Goal: Find contact information: Find contact information

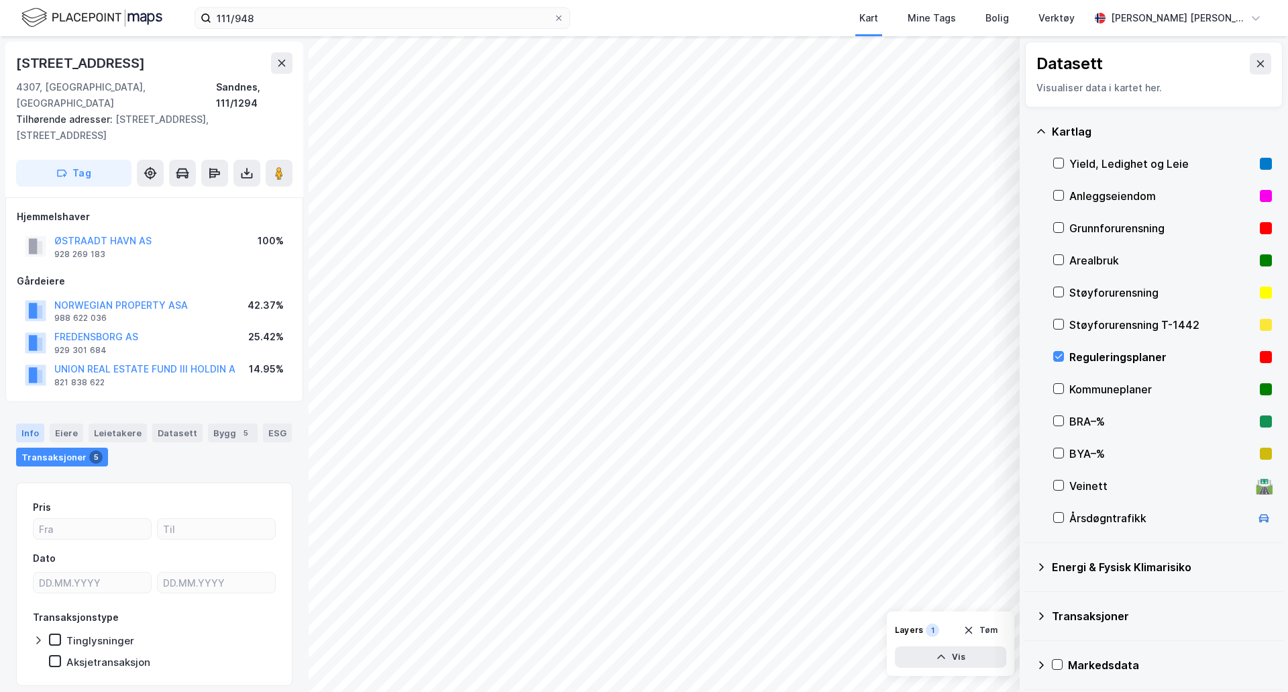
click at [28, 423] on div "Info" at bounding box center [30, 432] width 28 height 19
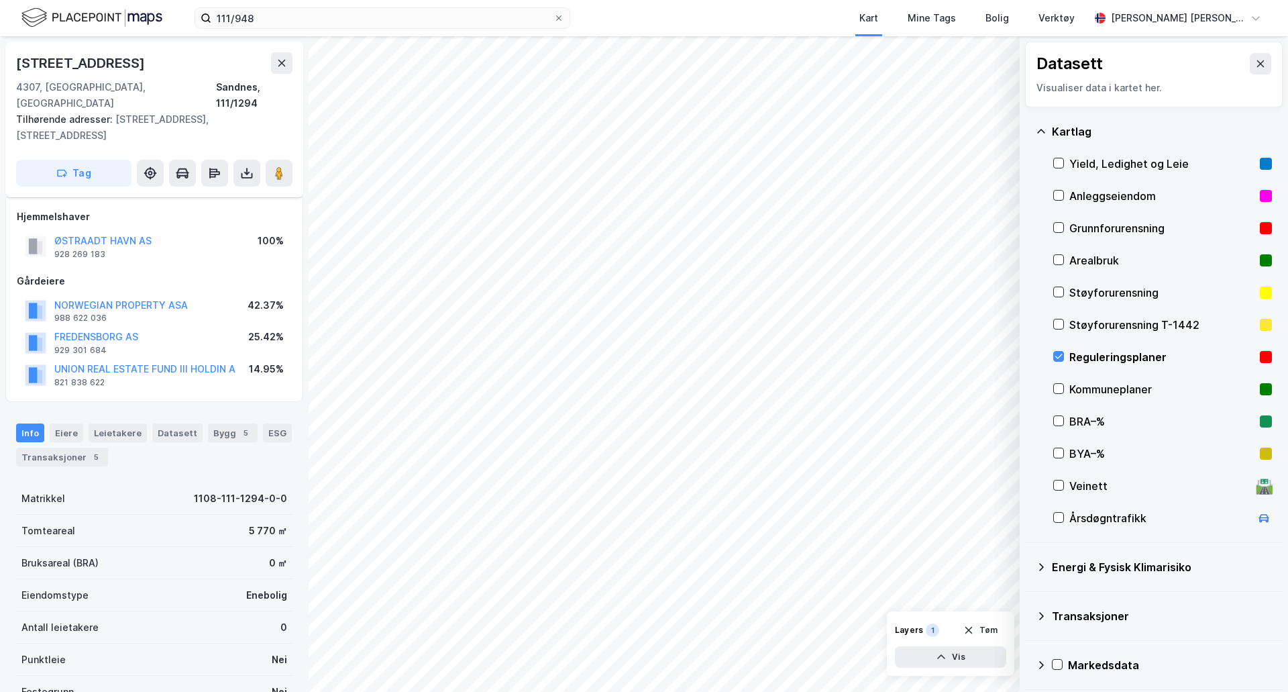
scroll to position [119, 0]
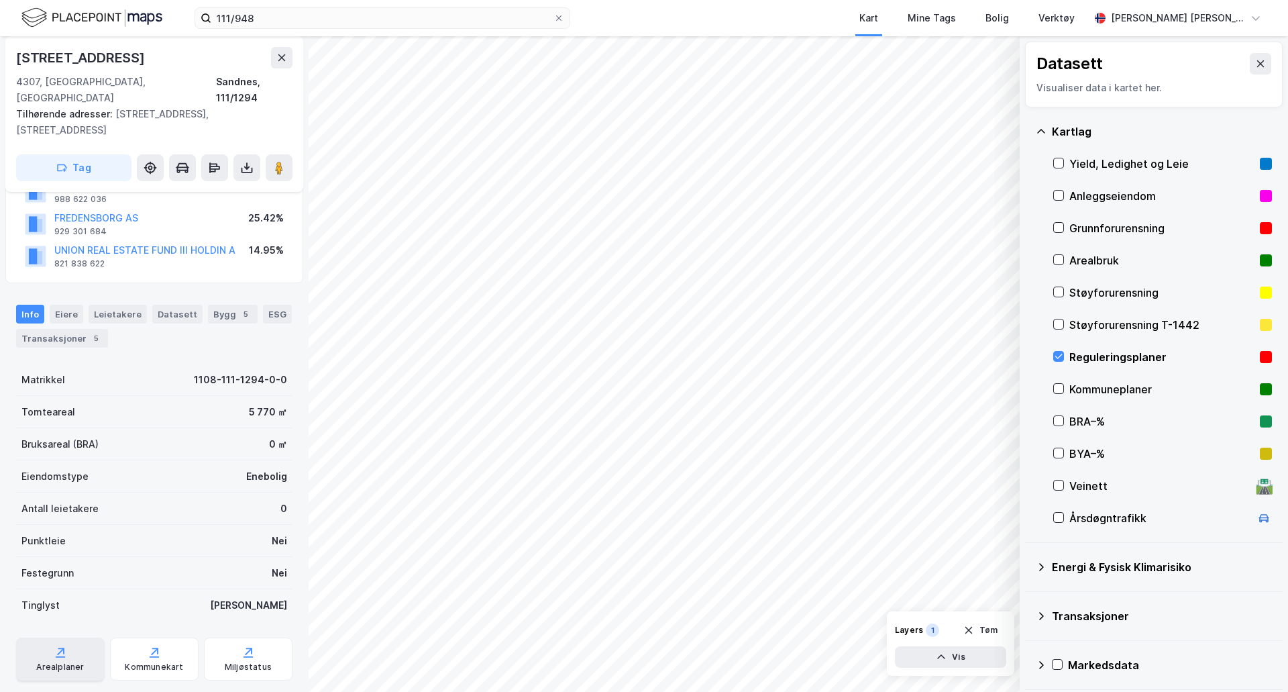
click at [91, 637] on div "Arealplaner" at bounding box center [60, 658] width 89 height 43
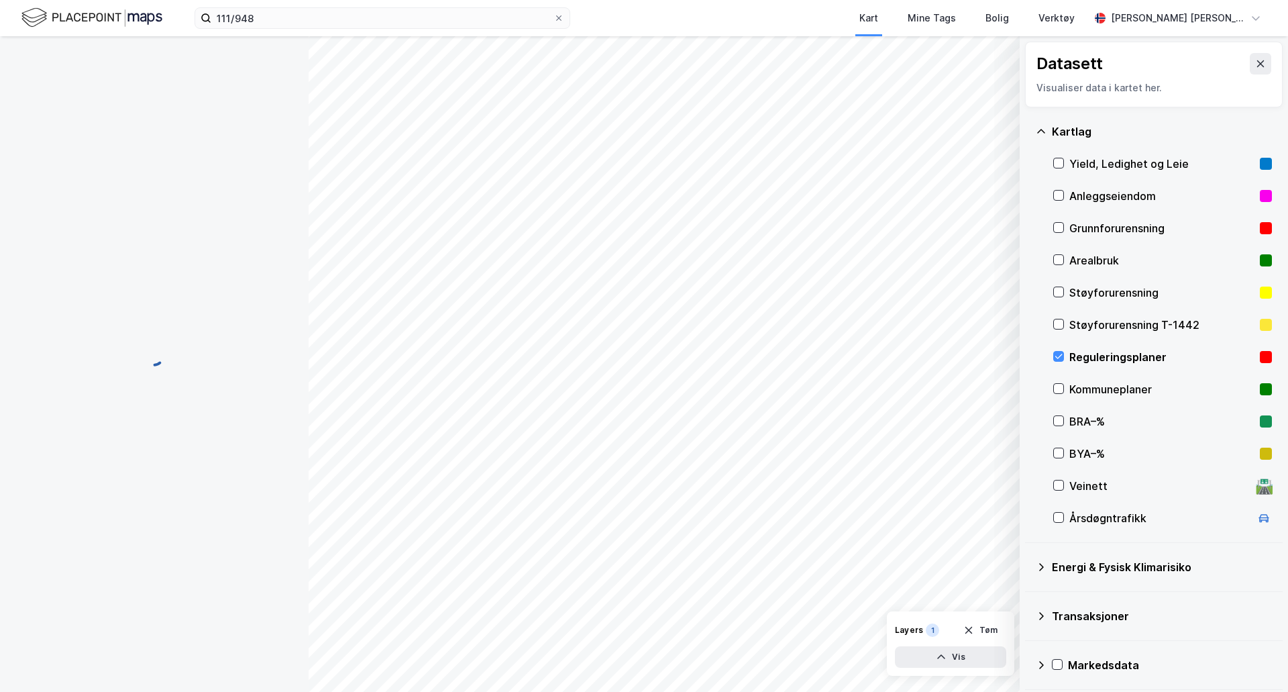
scroll to position [55, 0]
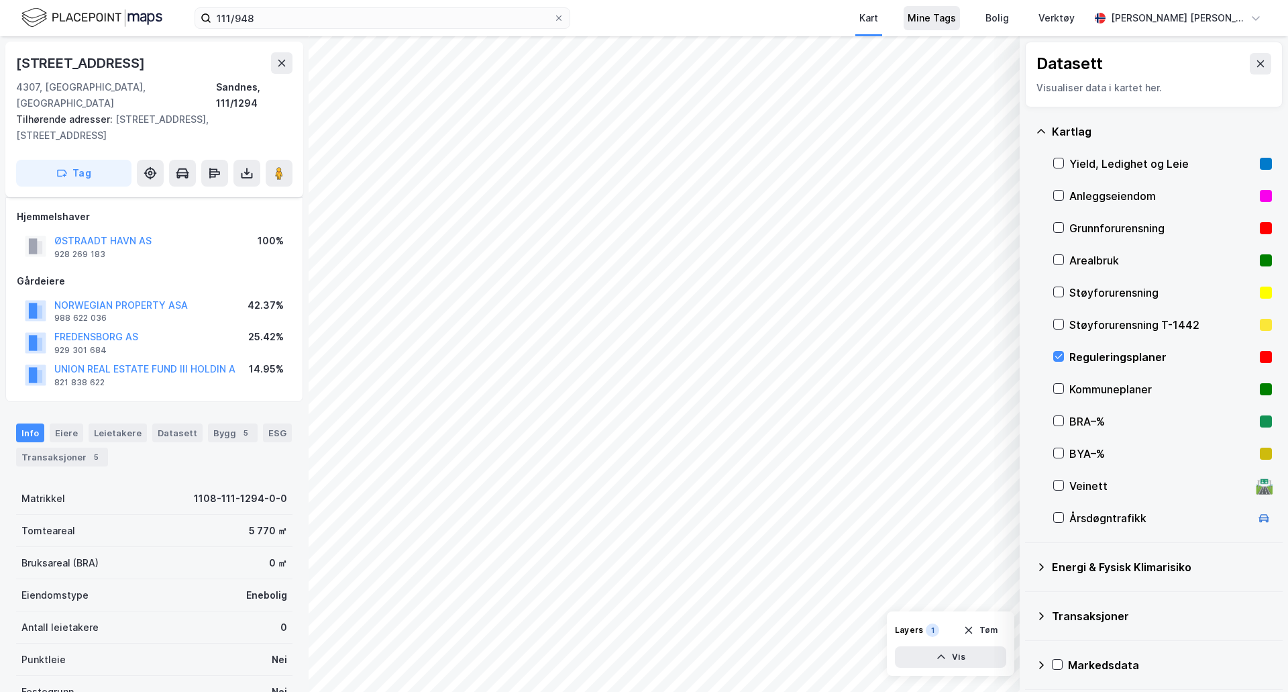
scroll to position [55, 0]
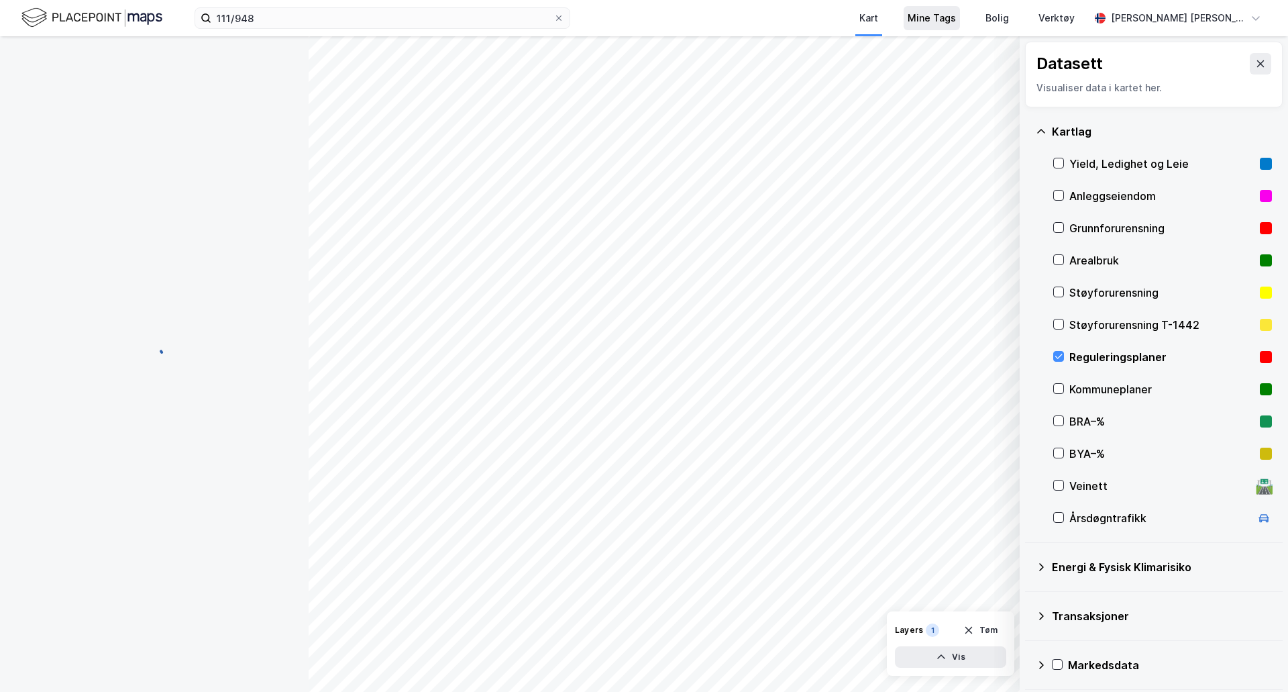
scroll to position [39, 0]
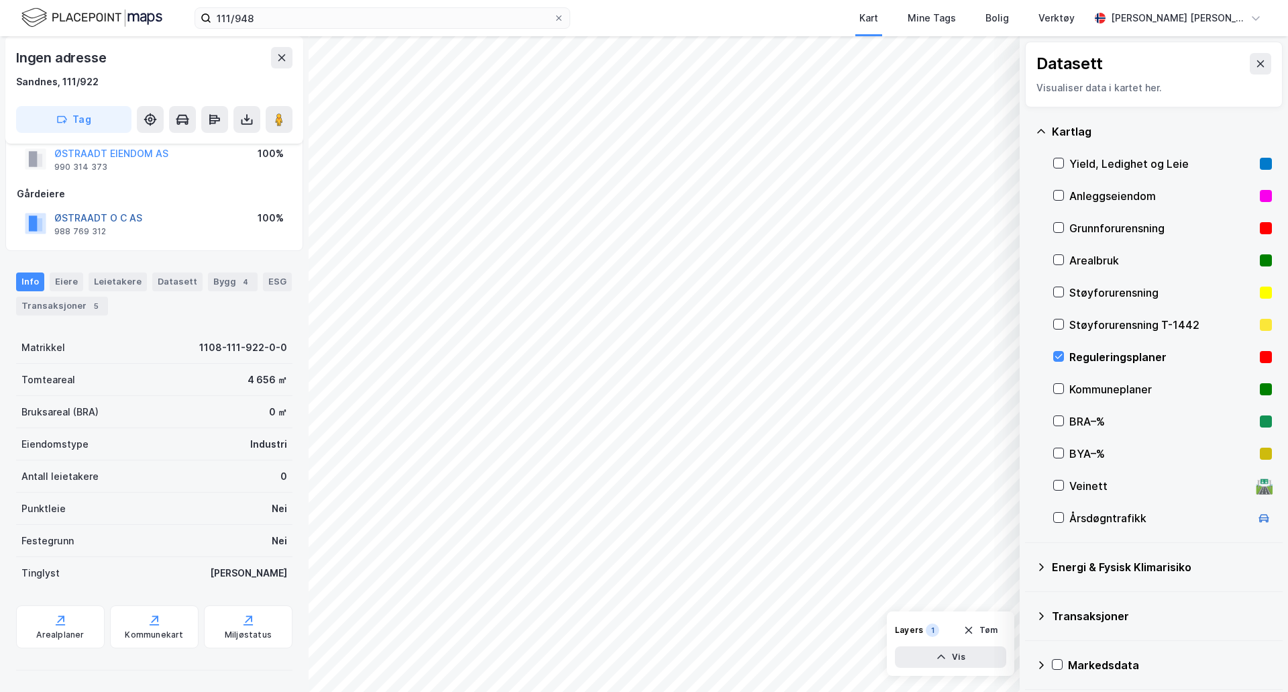
click at [0, 0] on button "ØSTRAADT O C AS" at bounding box center [0, 0] width 0 height 0
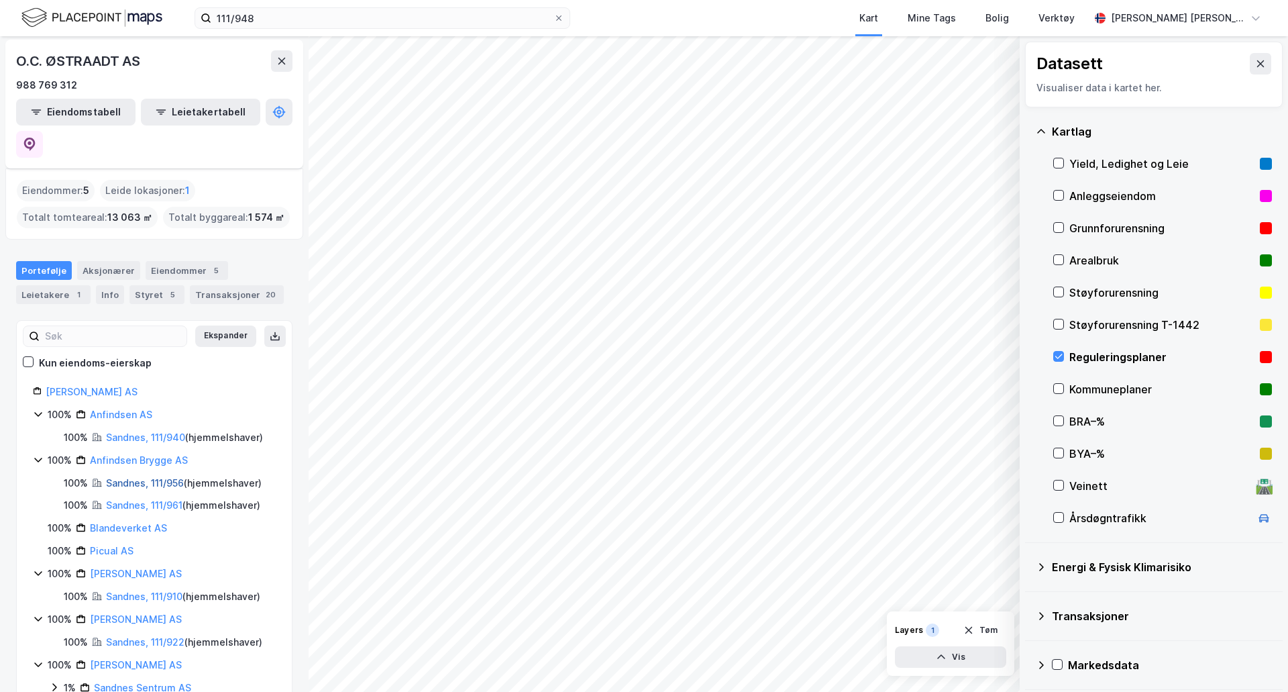
scroll to position [67, 0]
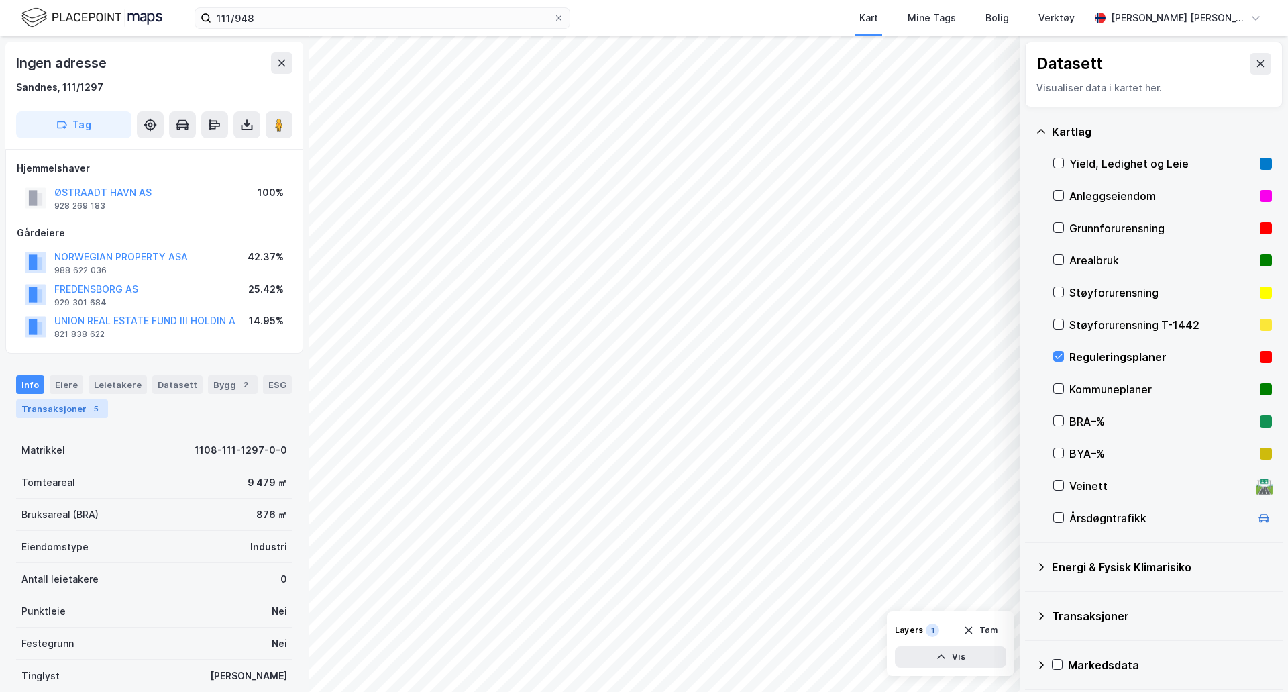
click at [80, 413] on div "Transaksjoner 5" at bounding box center [62, 408] width 92 height 19
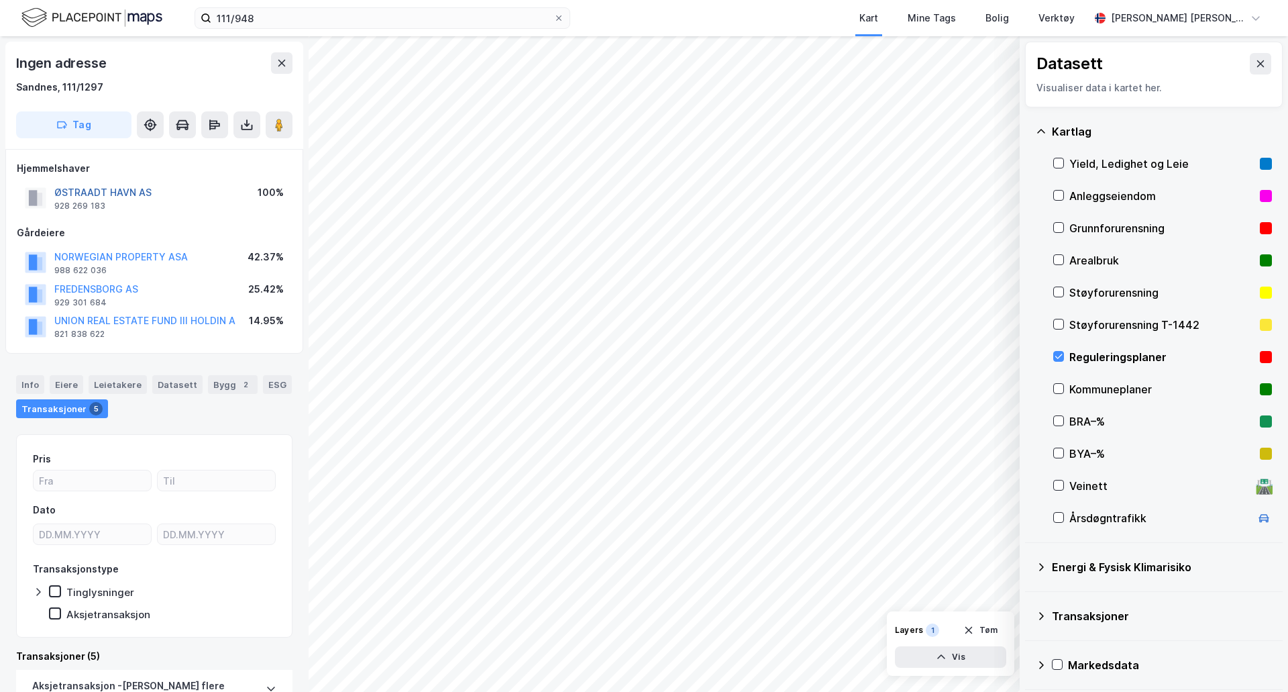
click at [0, 0] on button "ØSTRAADT HAVN AS" at bounding box center [0, 0] width 0 height 0
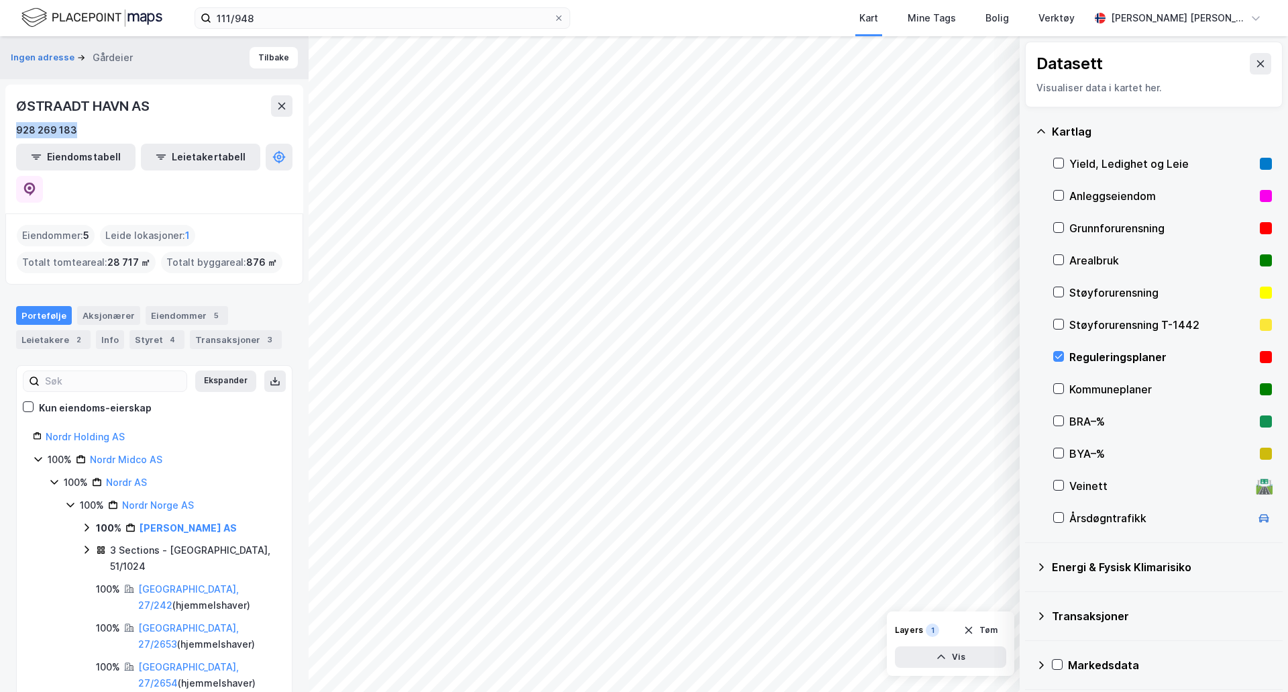
drag, startPoint x: 80, startPoint y: 129, endPoint x: 0, endPoint y: 121, distance: 80.9
click at [0, 121] on div "Ingen adresse Gårdeier Tilbake ØSTRAADT HAVN AS 928 269 183 Eiendomstabell Leie…" at bounding box center [154, 363] width 309 height 655
copy div "928 269 183"
click at [189, 522] on link "[PERSON_NAME] AS" at bounding box center [188, 527] width 97 height 11
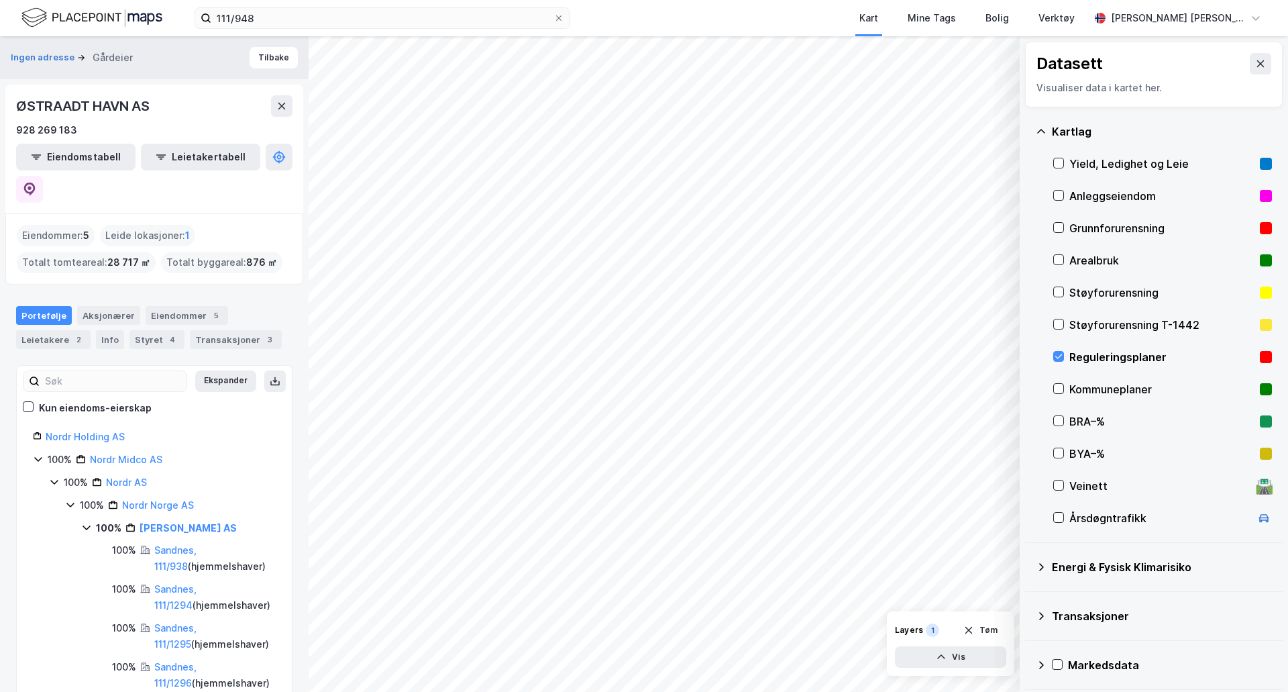
click at [46, 306] on div "Portefølje" at bounding box center [44, 315] width 56 height 19
click at [93, 306] on div "Aksjonærer" at bounding box center [108, 315] width 63 height 19
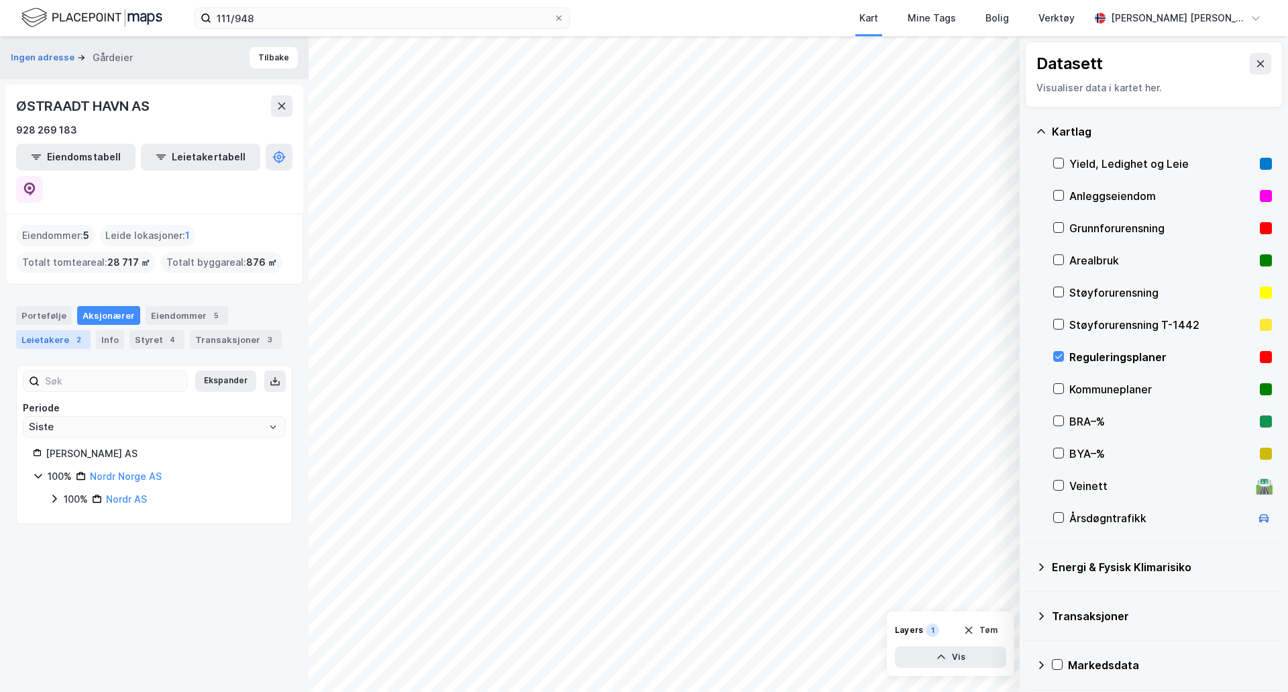
click at [58, 330] on div "Leietakere 2" at bounding box center [53, 339] width 74 height 19
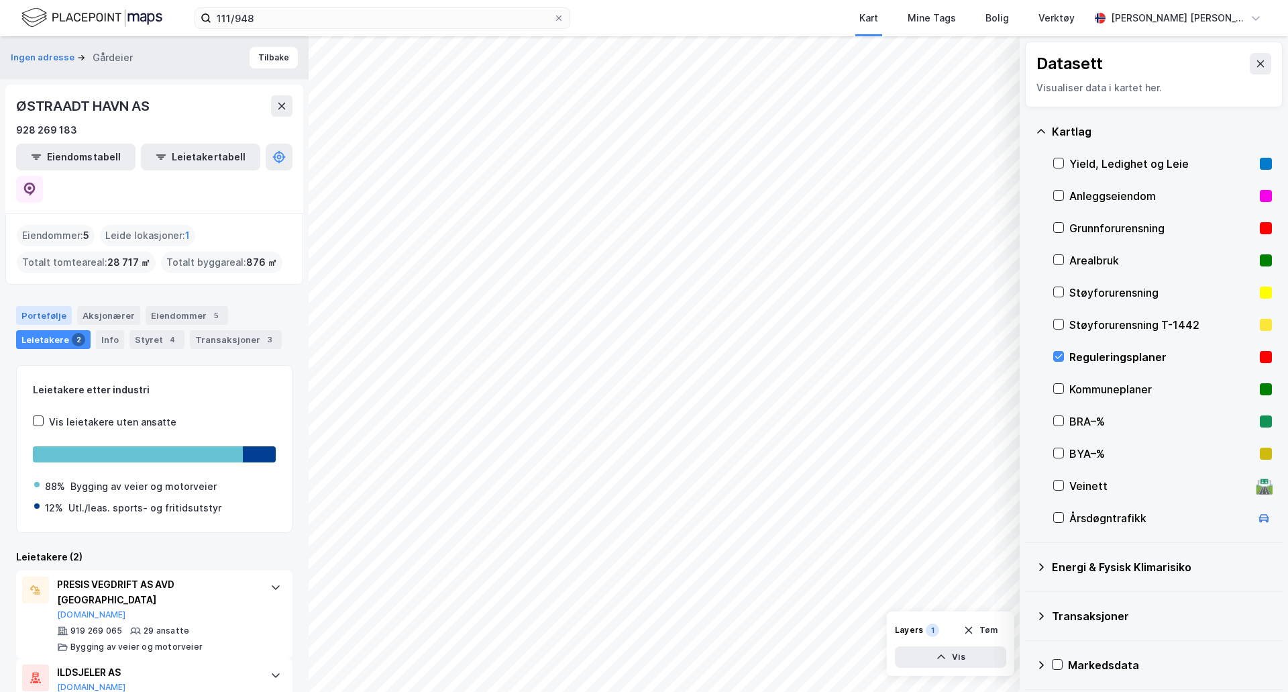
click at [44, 306] on div "Portefølje" at bounding box center [44, 315] width 56 height 19
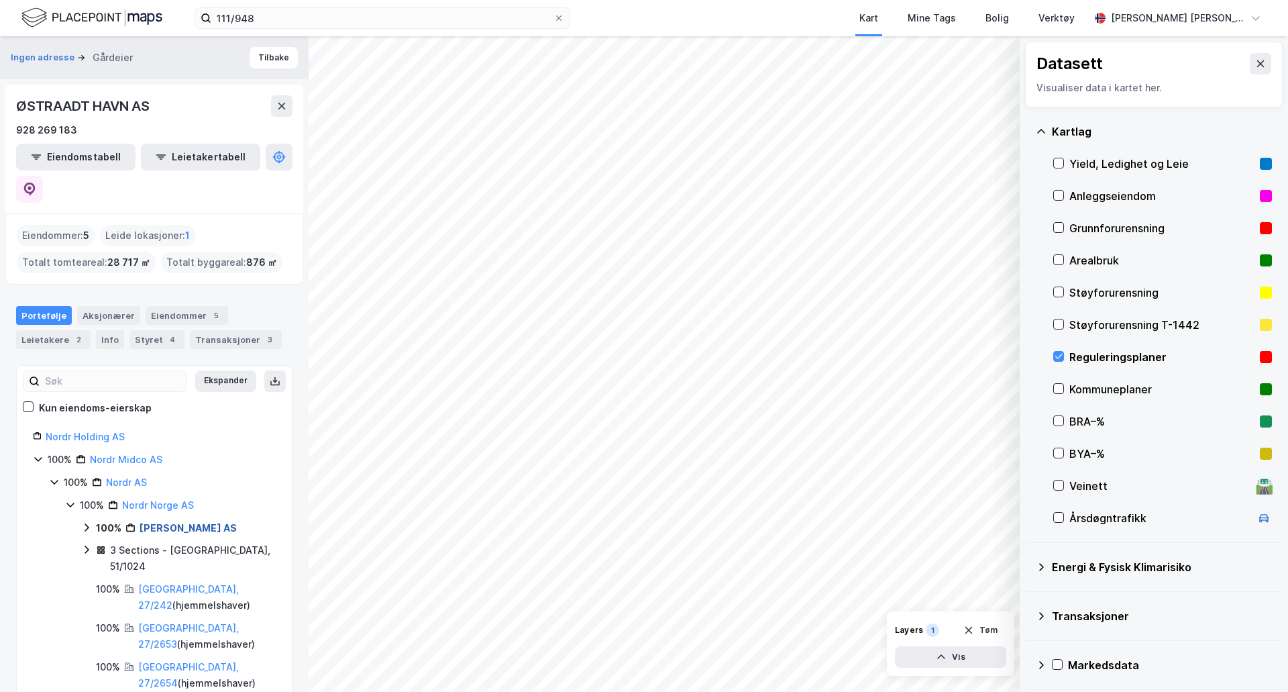
click at [181, 522] on link "[PERSON_NAME] AS" at bounding box center [188, 527] width 97 height 11
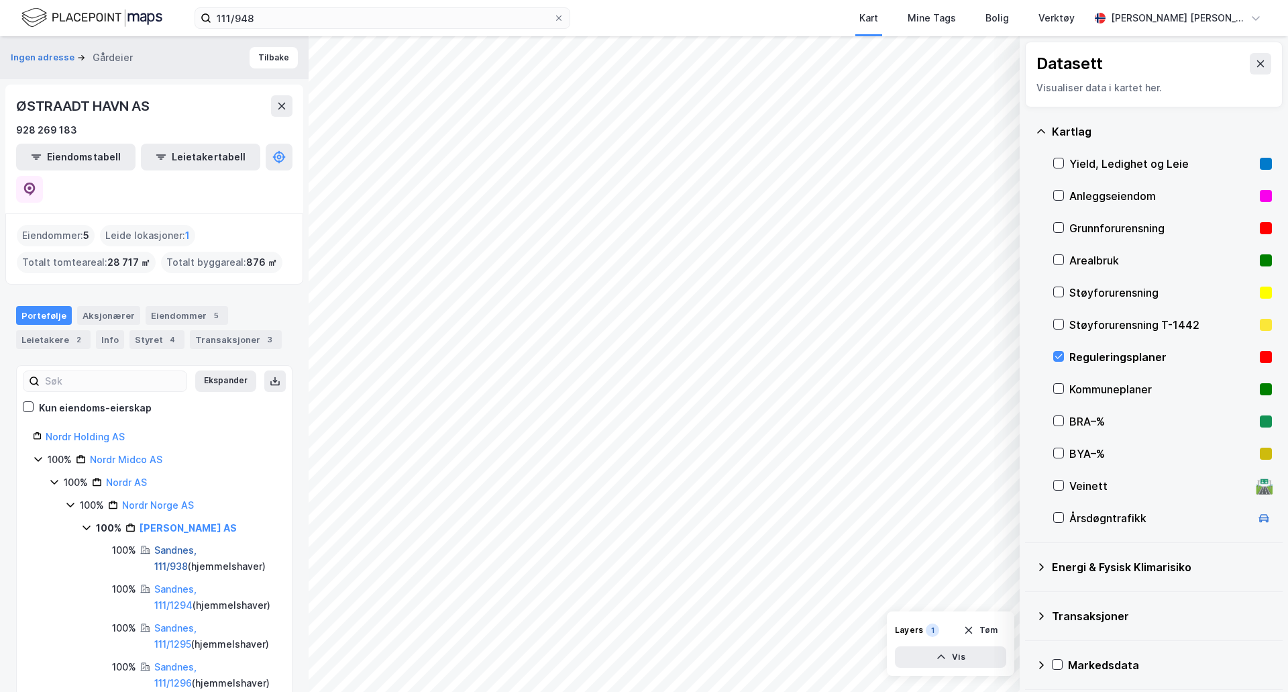
click at [186, 544] on link "Sandnes, 111/938" at bounding box center [175, 558] width 42 height 28
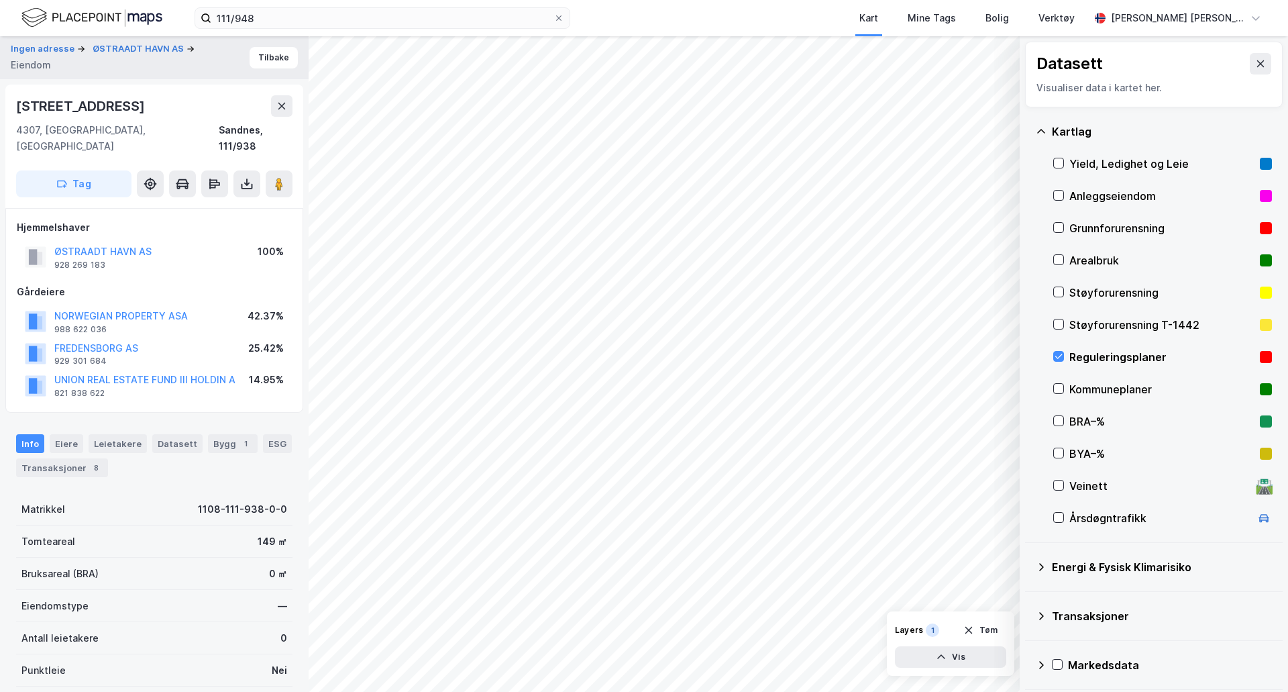
scroll to position [1, 0]
click at [0, 0] on button "ØSTRAADT HAVN AS" at bounding box center [0, 0] width 0 height 0
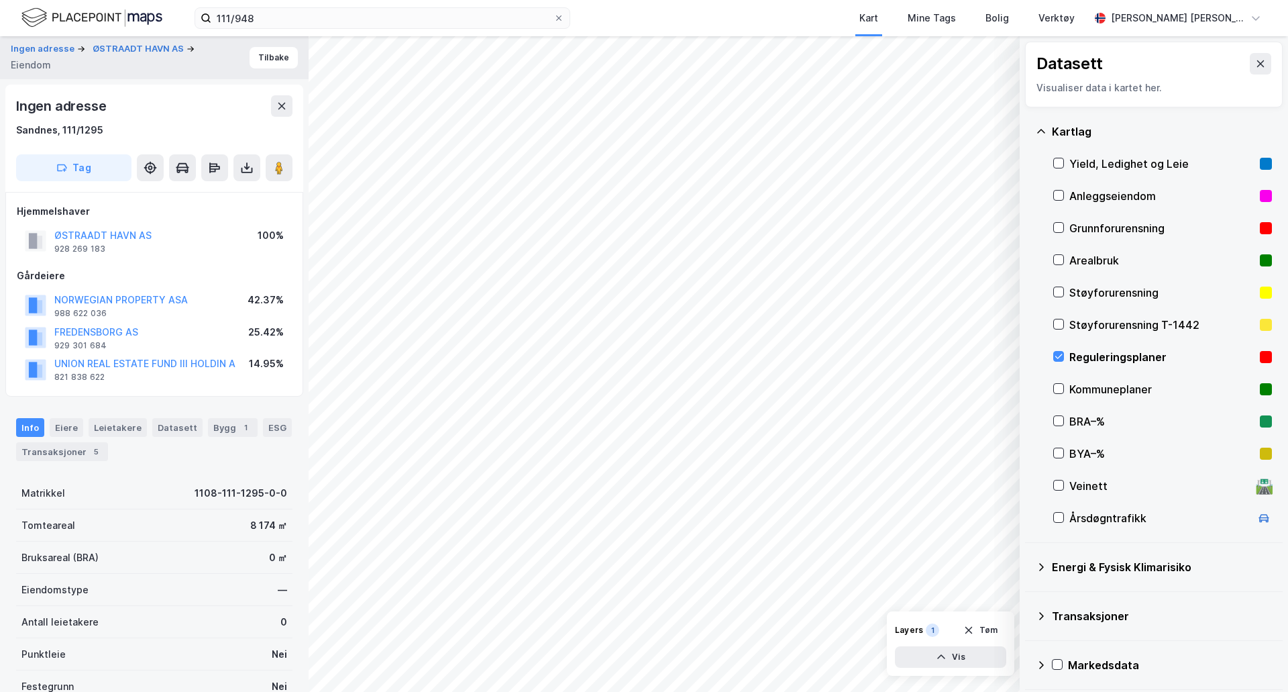
scroll to position [1, 0]
click at [68, 448] on div "Transaksjoner 5" at bounding box center [62, 450] width 92 height 19
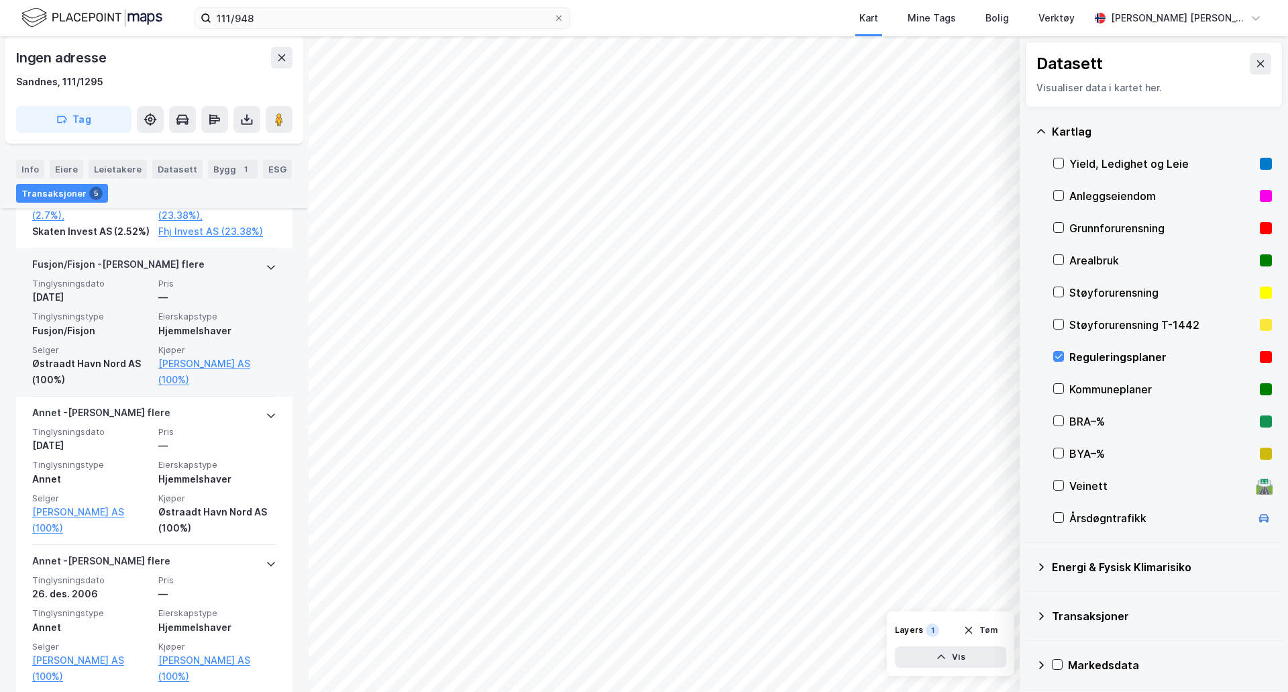
scroll to position [954, 0]
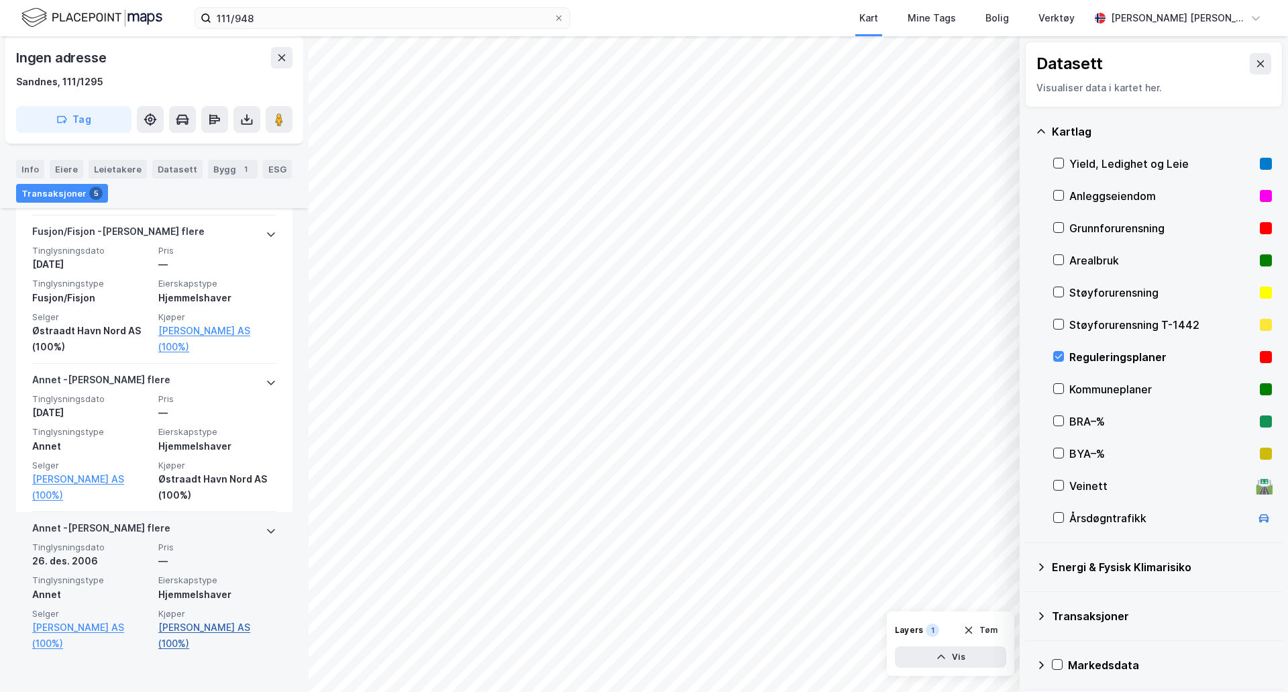
click at [214, 644] on link "[PERSON_NAME] AS (100%)" at bounding box center [217, 635] width 118 height 32
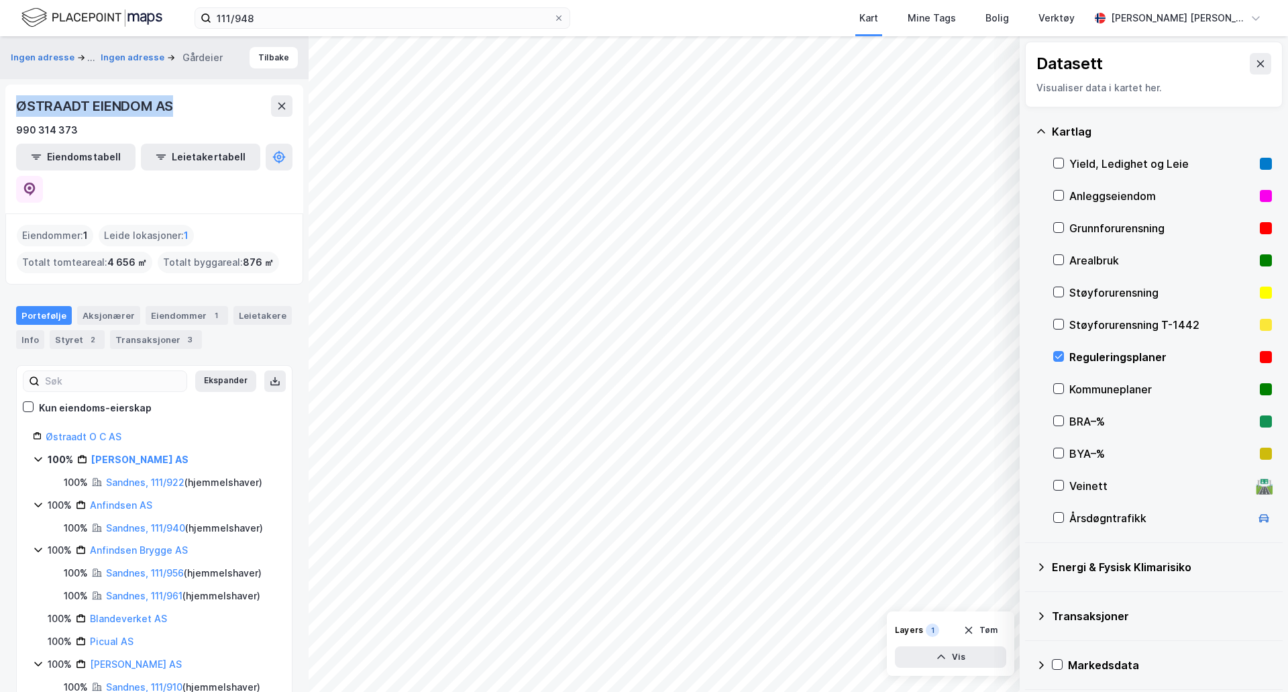
drag, startPoint x: 187, startPoint y: 107, endPoint x: 17, endPoint y: 89, distance: 171.4
click at [17, 89] on div "ØSTRAADT EIENDOM AS 990 314 373 Eiendomstabell Leietakertabell" at bounding box center [154, 149] width 298 height 129
click at [61, 119] on div "ØSTRAADT EIENDOM AS 990 314 373" at bounding box center [154, 116] width 276 height 43
click at [56, 131] on div "990 314 373" at bounding box center [47, 130] width 62 height 16
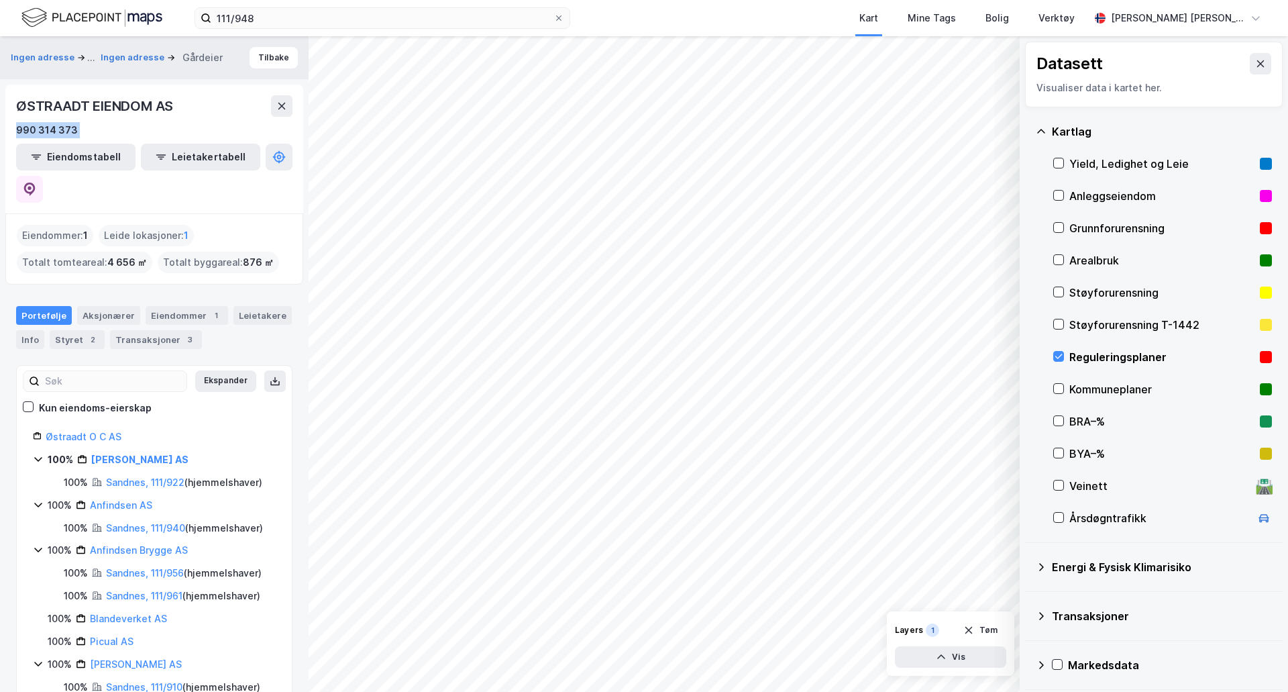
drag, startPoint x: 92, startPoint y: 129, endPoint x: 6, endPoint y: 127, distance: 85.9
click at [6, 127] on div "ØSTRAADT EIENDOM AS 990 314 373 Eiendomstabell Leietakertabell" at bounding box center [154, 149] width 298 height 129
copy div "990 314 373"
